Goal: Task Accomplishment & Management: Use online tool/utility

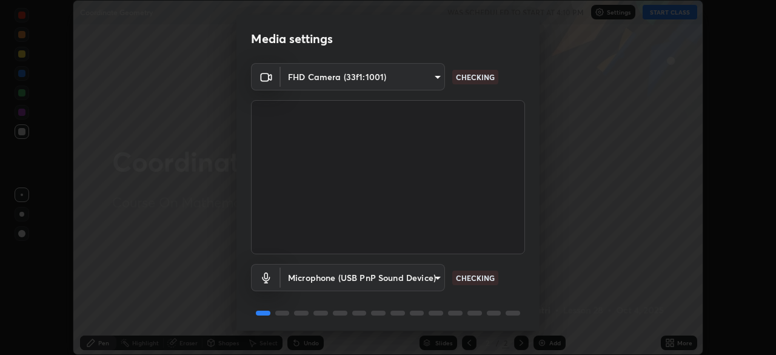
scroll to position [43, 0]
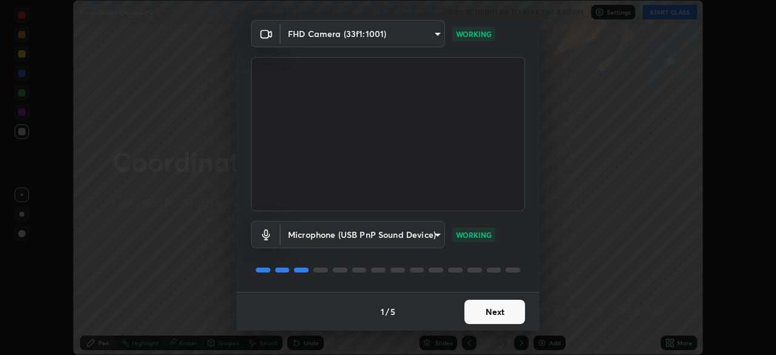
click at [475, 313] on button "Next" at bounding box center [494, 311] width 61 height 24
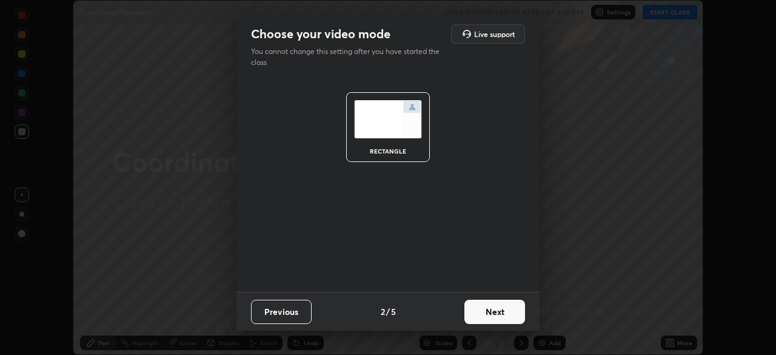
click at [481, 313] on button "Next" at bounding box center [494, 311] width 61 height 24
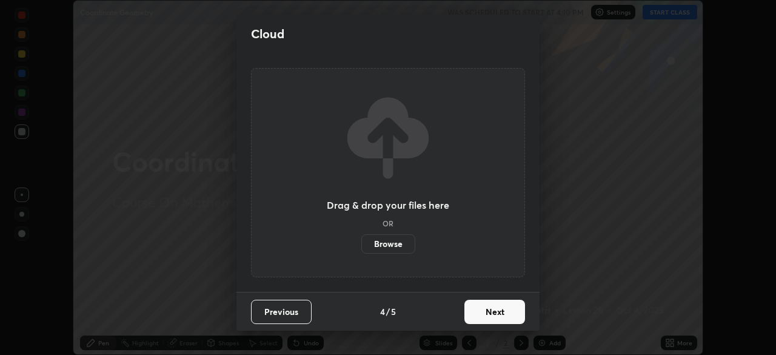
click at [482, 313] on button "Next" at bounding box center [494, 311] width 61 height 24
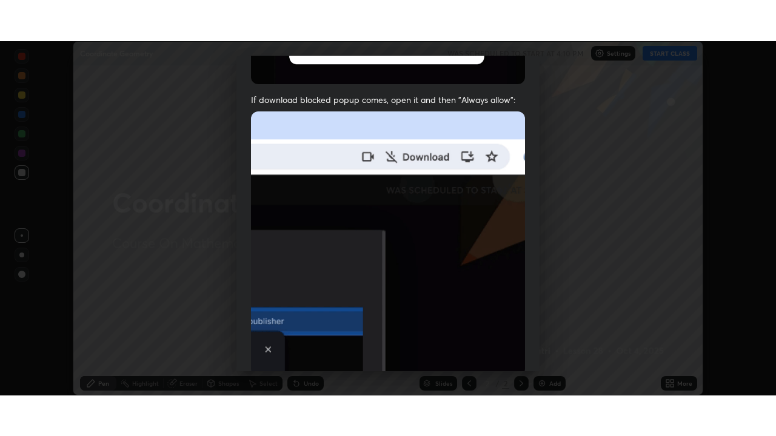
scroll to position [290, 0]
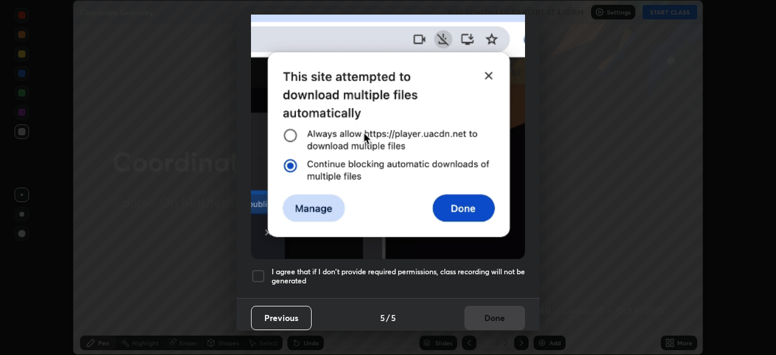
click at [258, 270] on div at bounding box center [258, 275] width 15 height 15
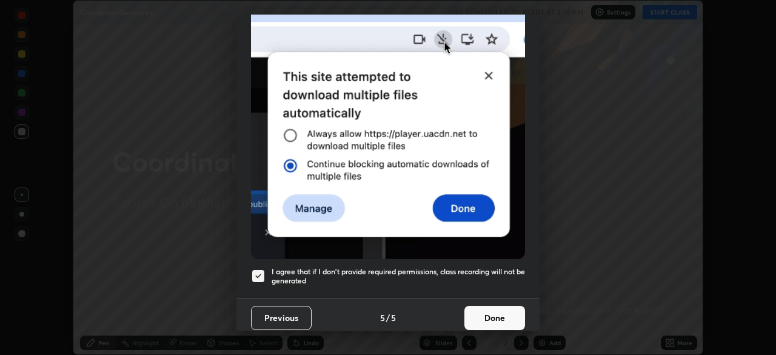
click at [485, 315] on button "Done" at bounding box center [494, 317] width 61 height 24
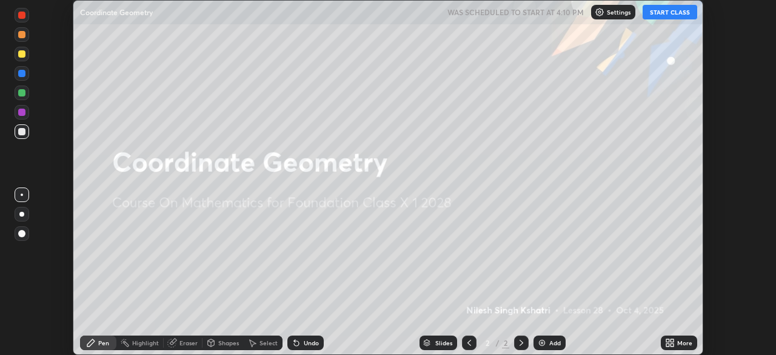
click at [541, 341] on img at bounding box center [542, 343] width 10 height 10
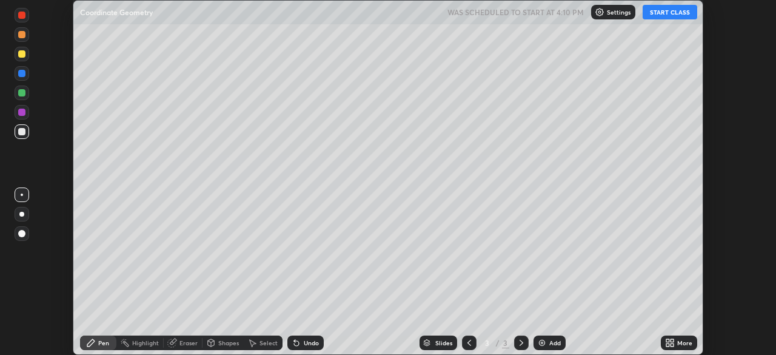
click at [676, 338] on div "More" at bounding box center [679, 342] width 36 height 15
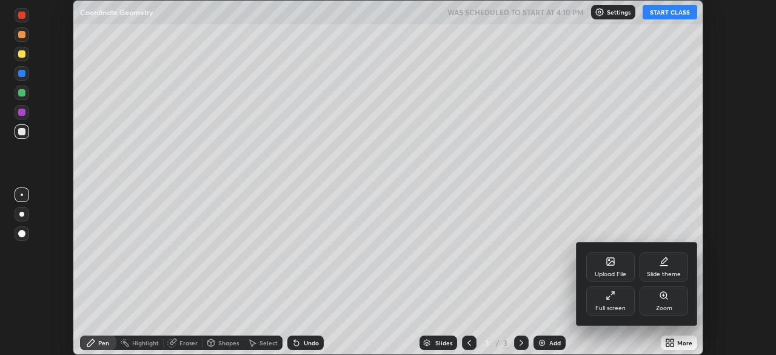
click at [612, 299] on icon at bounding box center [610, 295] width 10 height 10
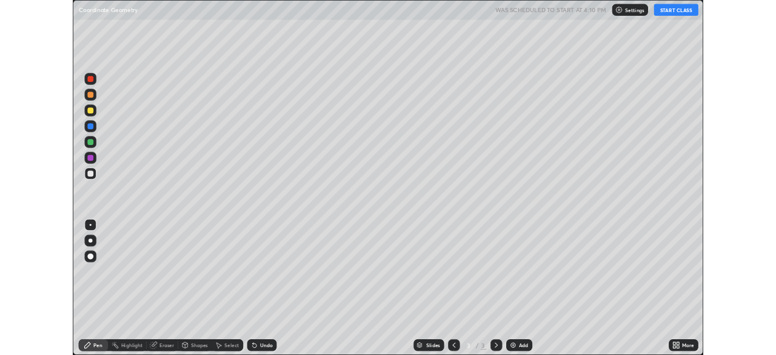
scroll to position [436, 776]
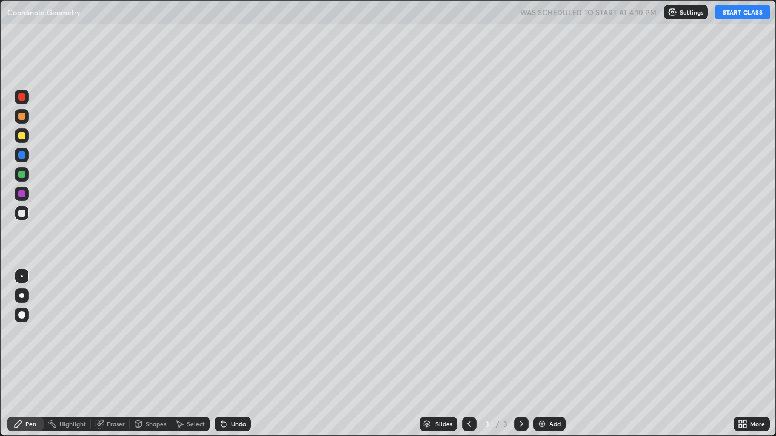
click at [729, 16] on button "START CLASS" at bounding box center [742, 12] width 55 height 15
click at [235, 354] on div "Undo" at bounding box center [238, 424] width 15 height 6
click at [545, 354] on img at bounding box center [542, 424] width 10 height 10
click at [466, 354] on icon at bounding box center [469, 424] width 10 height 10
click at [522, 354] on icon at bounding box center [521, 424] width 10 height 10
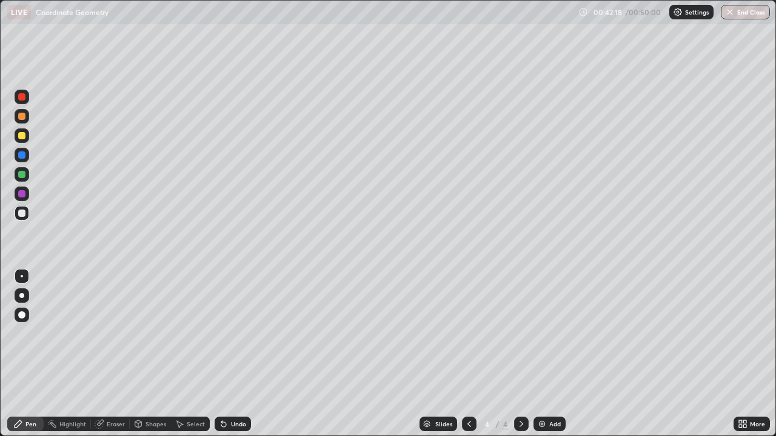
click at [231, 354] on div "Undo" at bounding box center [238, 424] width 15 height 6
click at [227, 354] on div "Undo" at bounding box center [233, 424] width 36 height 15
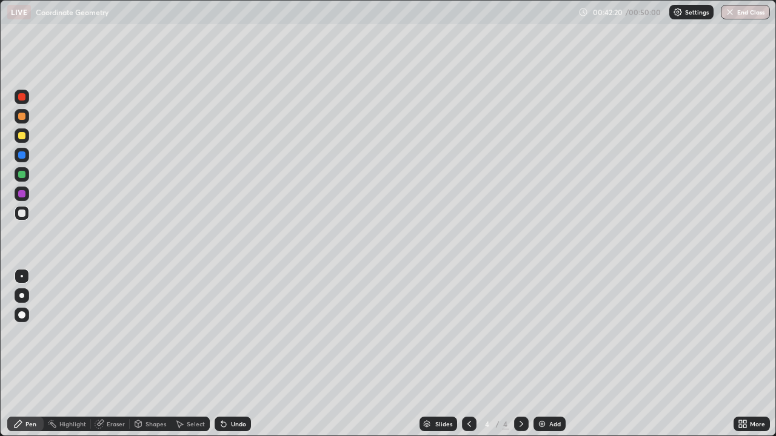
click at [227, 354] on div "Undo" at bounding box center [233, 424] width 36 height 15
click at [227, 354] on icon at bounding box center [224, 424] width 10 height 10
click at [542, 354] on img at bounding box center [542, 424] width 10 height 10
click at [233, 354] on div "Undo" at bounding box center [233, 424] width 36 height 15
click at [227, 354] on div "Undo" at bounding box center [233, 424] width 36 height 15
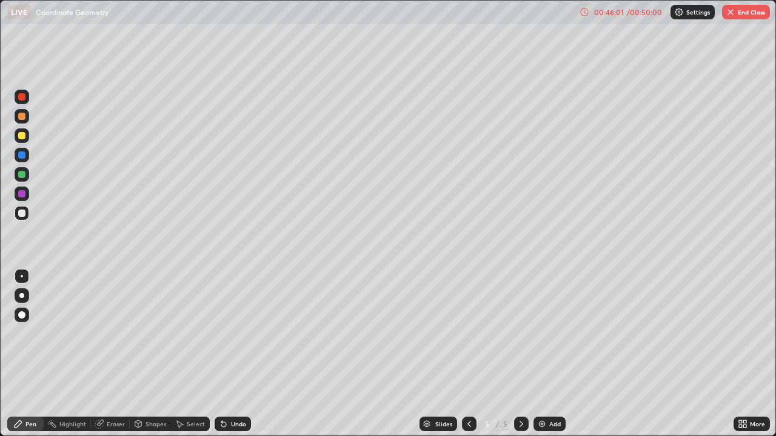
click at [232, 354] on div "Undo" at bounding box center [233, 424] width 36 height 15
click at [22, 197] on div at bounding box center [21, 193] width 7 height 7
click at [228, 354] on div "Undo" at bounding box center [233, 424] width 36 height 15
click at [22, 175] on div at bounding box center [21, 174] width 7 height 7
click at [24, 138] on div at bounding box center [21, 135] width 7 height 7
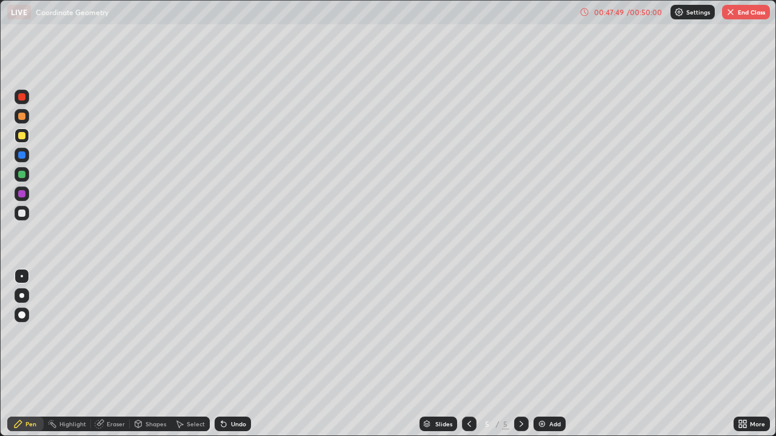
click at [22, 136] on div at bounding box center [21, 135] width 7 height 7
click at [744, 15] on button "End Class" at bounding box center [746, 12] width 48 height 15
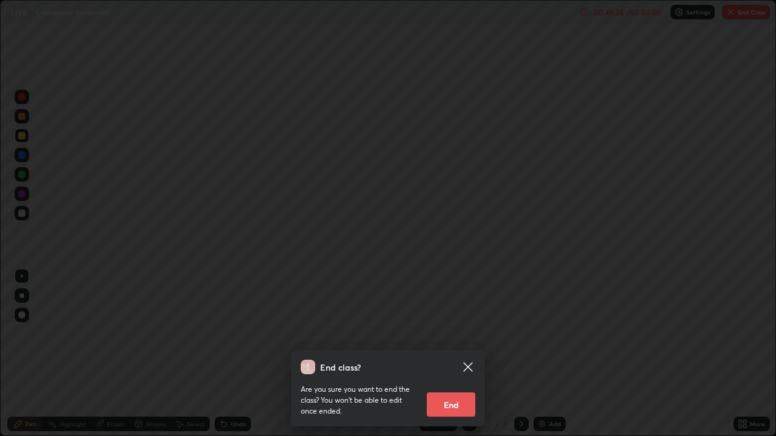
click at [444, 354] on button "End" at bounding box center [451, 405] width 48 height 24
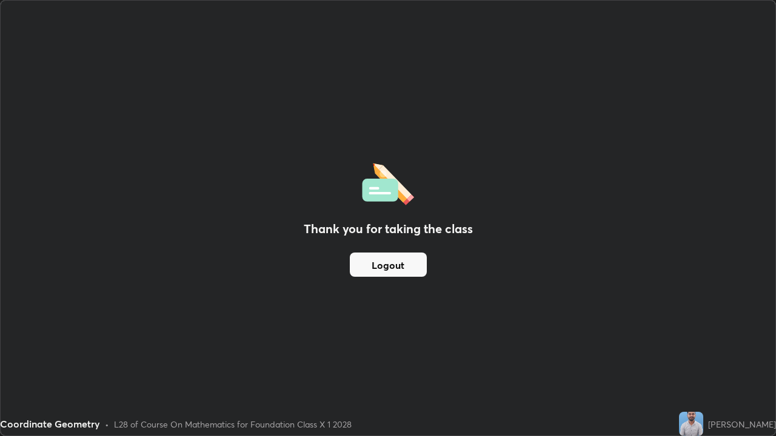
click at [407, 269] on button "Logout" at bounding box center [388, 265] width 77 height 24
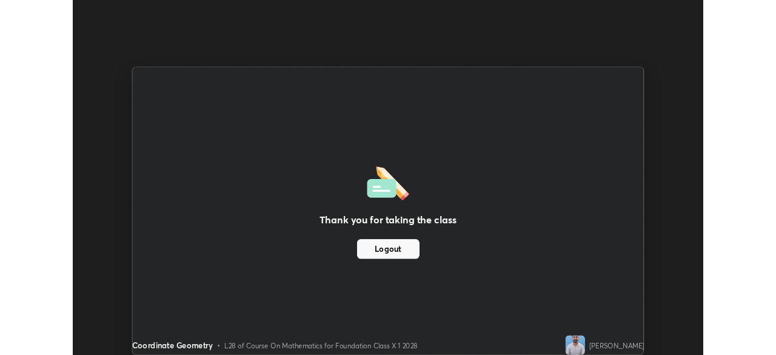
scroll to position [60251, 59830]
